Goal: Task Accomplishment & Management: Manage account settings

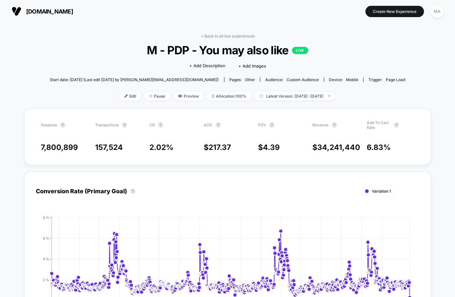
scroll to position [223, 0]
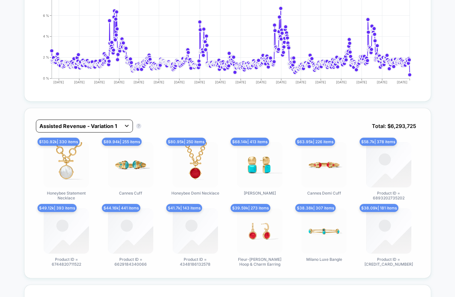
click at [129, 126] on icon at bounding box center [127, 126] width 4 height 2
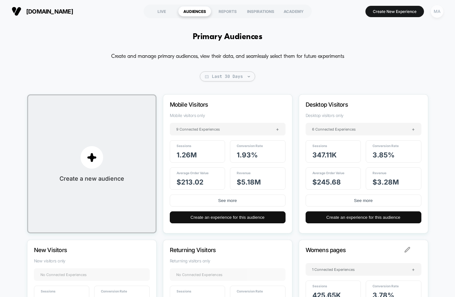
click at [437, 12] on div "MA" at bounding box center [436, 11] width 13 height 13
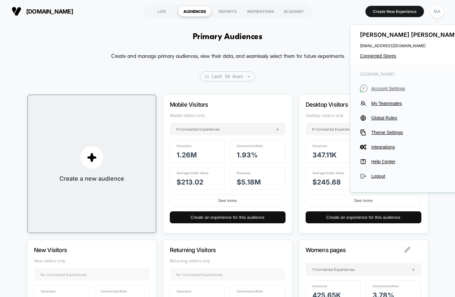
click at [390, 86] on span "Account Settings" at bounding box center [416, 88] width 91 height 5
